Goal: Find specific page/section: Find specific page/section

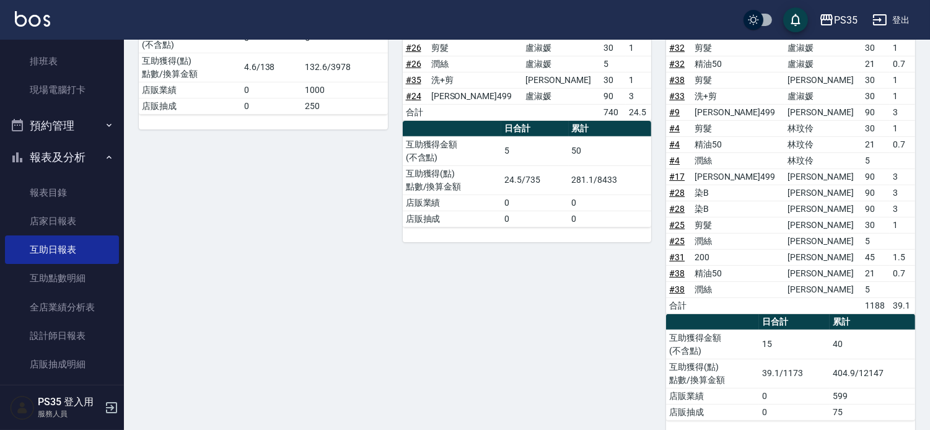
scroll to position [819, 0]
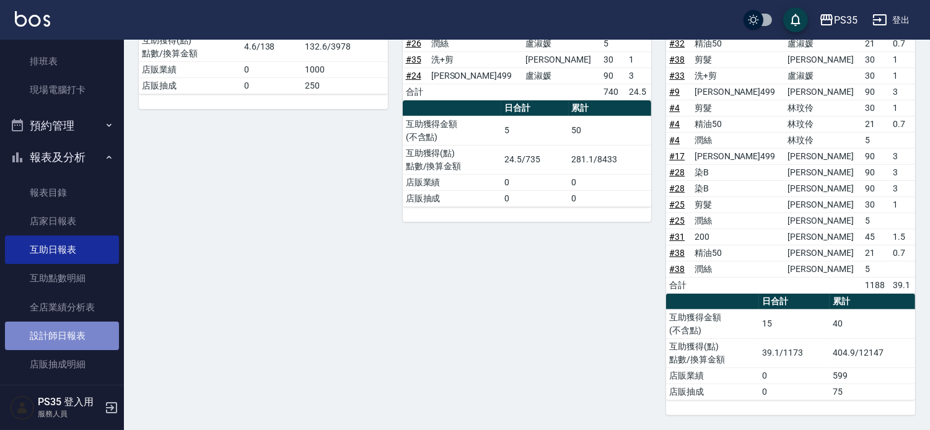
click at [91, 341] on link "設計師日報表" at bounding box center [62, 336] width 114 height 29
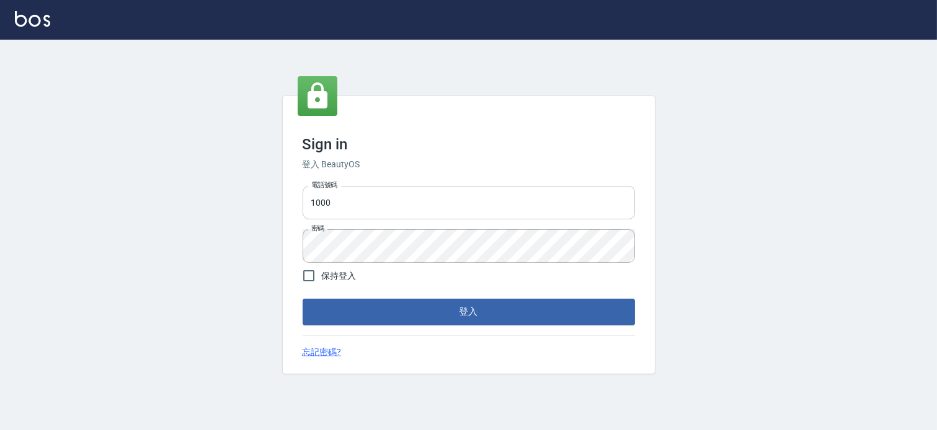
click at [417, 206] on input "1000" at bounding box center [469, 202] width 332 height 33
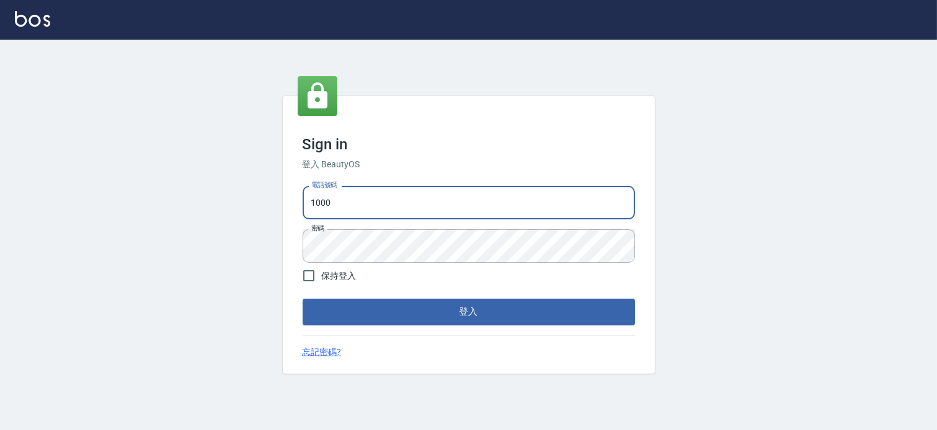
type input "037465197"
click at [423, 304] on button "登入" at bounding box center [469, 312] width 332 height 26
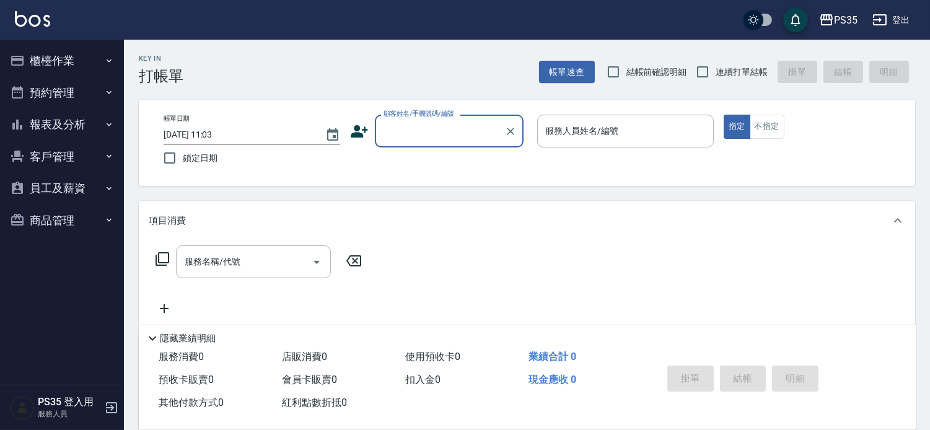
click at [56, 126] on button "報表及分析" at bounding box center [62, 124] width 114 height 32
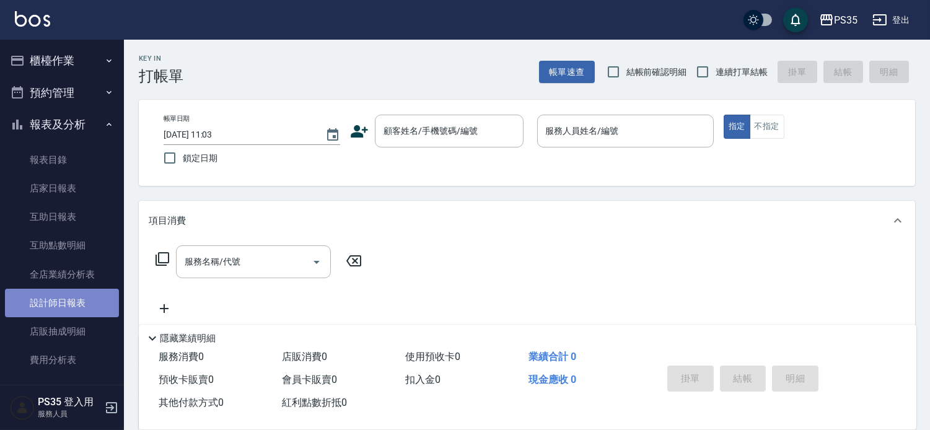
click at [86, 299] on link "設計師日報表" at bounding box center [62, 303] width 114 height 29
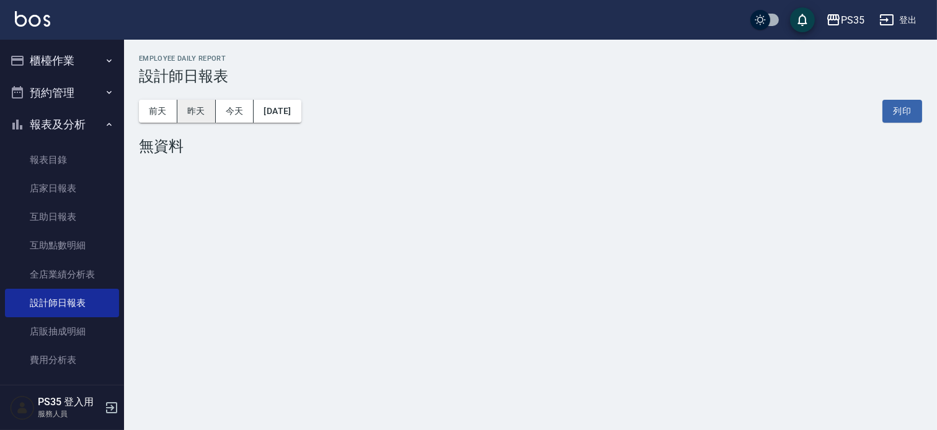
click at [191, 104] on button "昨天" at bounding box center [196, 111] width 38 height 23
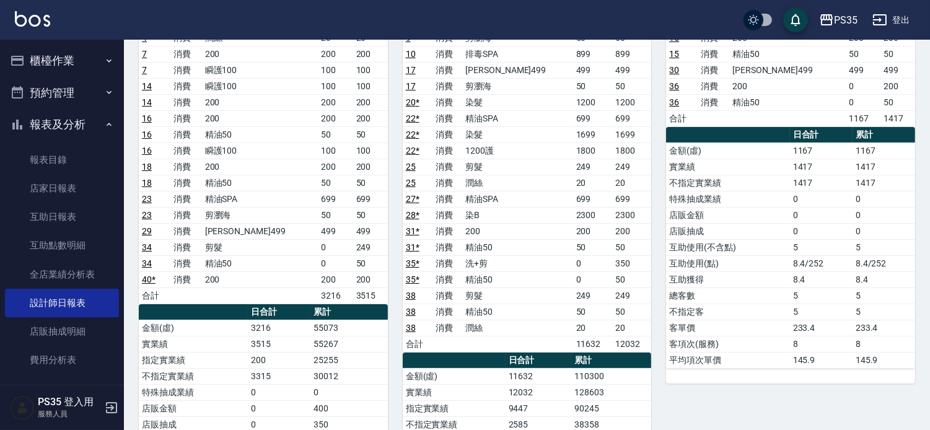
scroll to position [206, 0]
